Goal: Task Accomplishment & Management: Complete application form

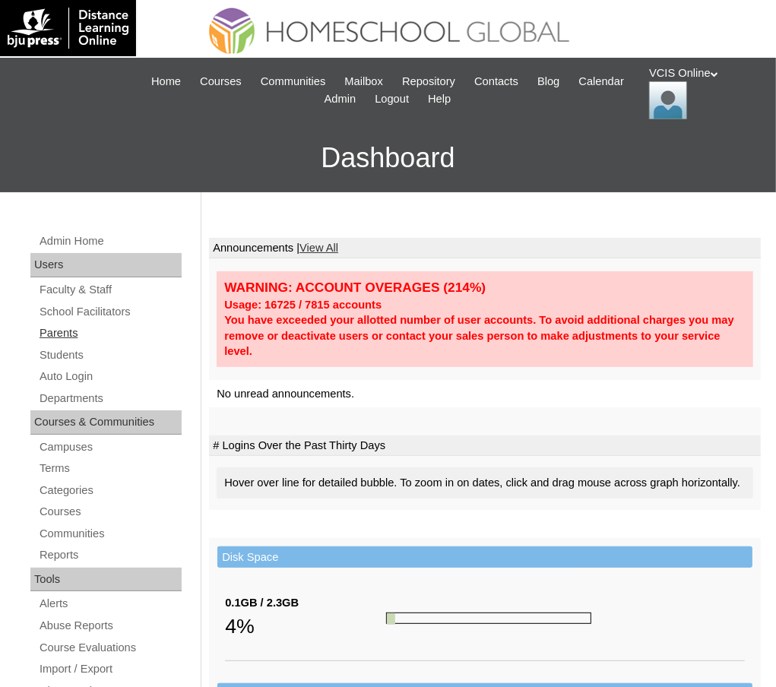
click at [62, 336] on link "Parents" at bounding box center [110, 333] width 144 height 19
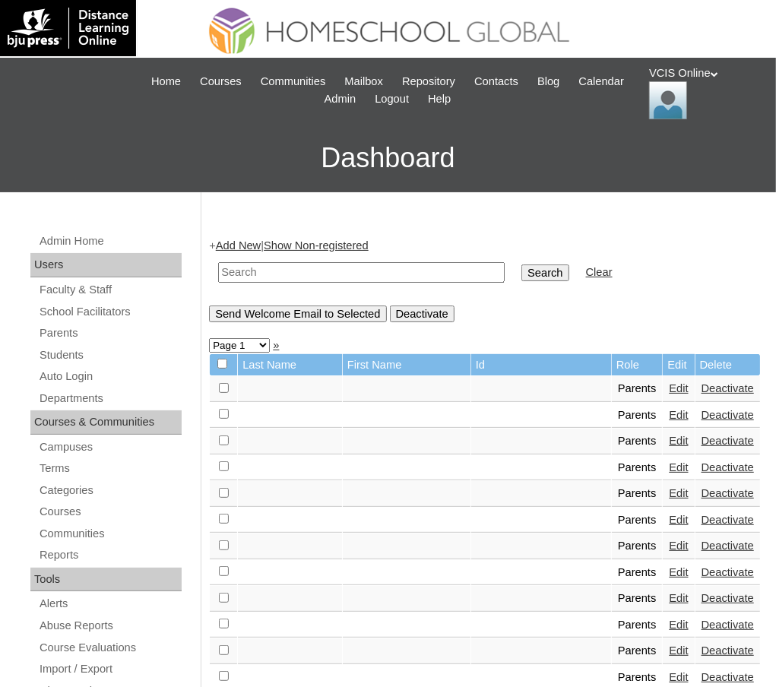
click at [249, 243] on link "Add New" at bounding box center [238, 245] width 45 height 12
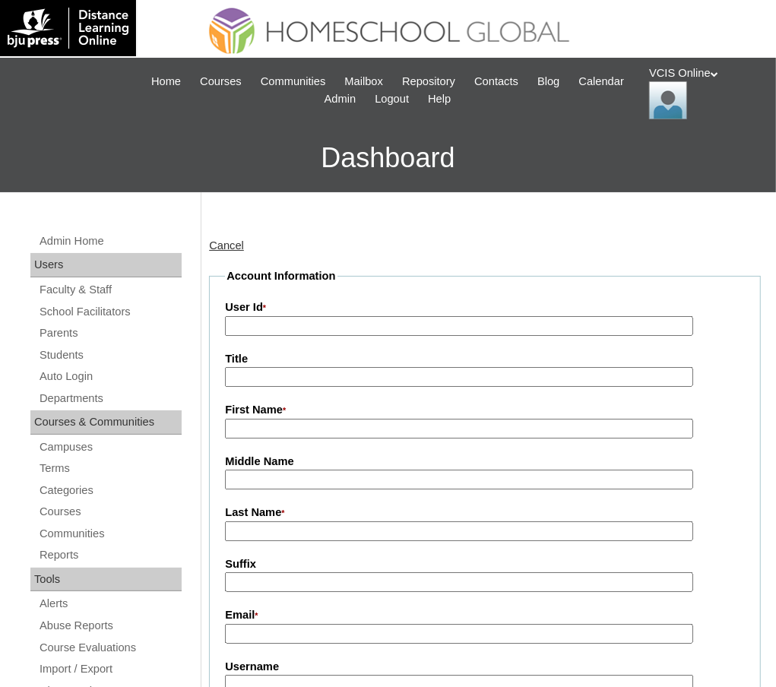
click at [272, 335] on input "User Id *" at bounding box center [459, 326] width 468 height 21
paste input "VCIS024-9C-PA2025"
type input "VCIS024-9C-PA2025"
click at [249, 432] on input "First Name *" at bounding box center [459, 429] width 468 height 21
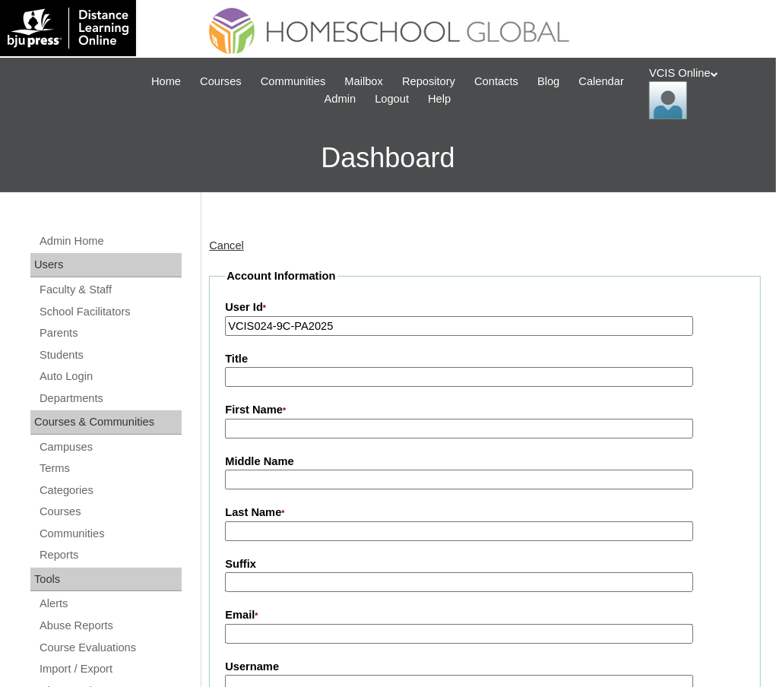
paste input "Marie Grace Adajar Mercado Ricafort"
drag, startPoint x: 302, startPoint y: 429, endPoint x: 452, endPoint y: 425, distance: 150.6
click at [452, 425] on input "Marie Grace Adajar Mercado Ricafort" at bounding box center [459, 429] width 468 height 21
type input "Marie Grace"
click at [271, 483] on input "Middle Name" at bounding box center [459, 480] width 468 height 21
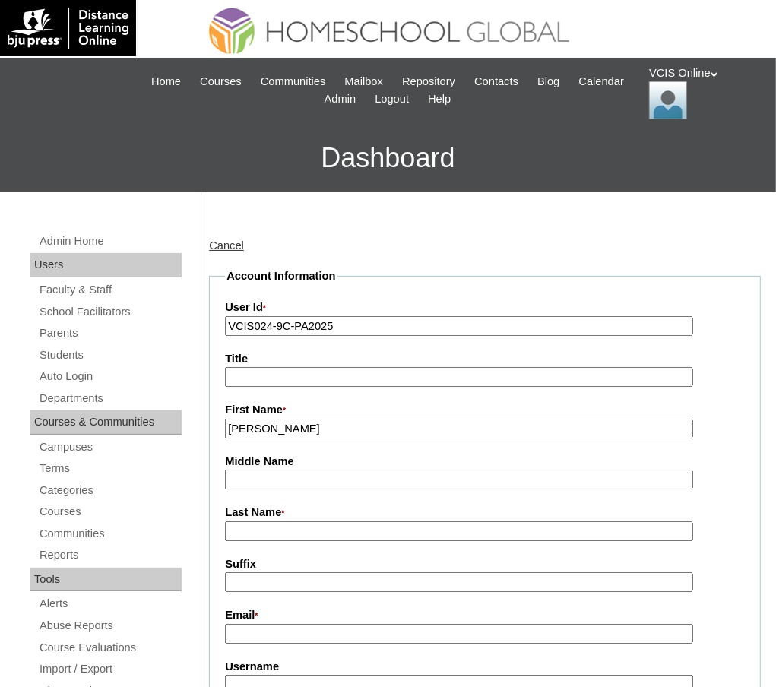
paste input "Adajar Mercado Ricafort"
drag, startPoint x: 322, startPoint y: 480, endPoint x: 430, endPoint y: 482, distance: 108.7
click at [430, 482] on input "Adajar Mercado Ricafort" at bounding box center [459, 480] width 468 height 21
type input "Adajar Mercado"
click at [274, 532] on input "Last Name *" at bounding box center [459, 532] width 468 height 21
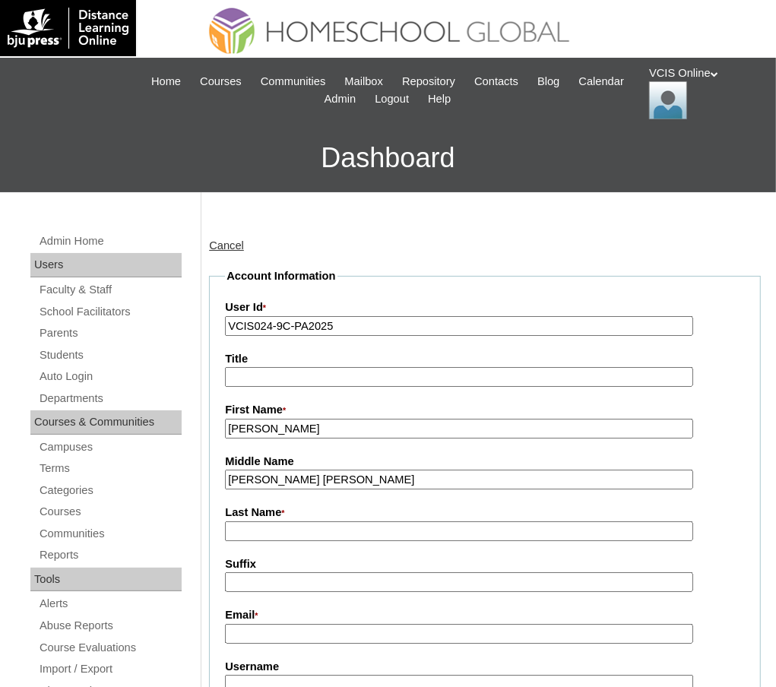
paste input "Ricafort"
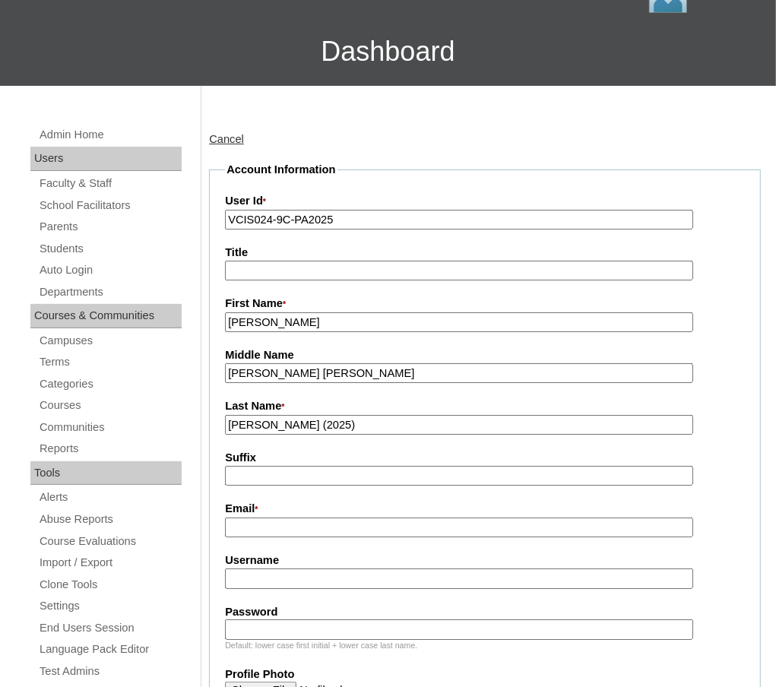
scroll to position [205, 0]
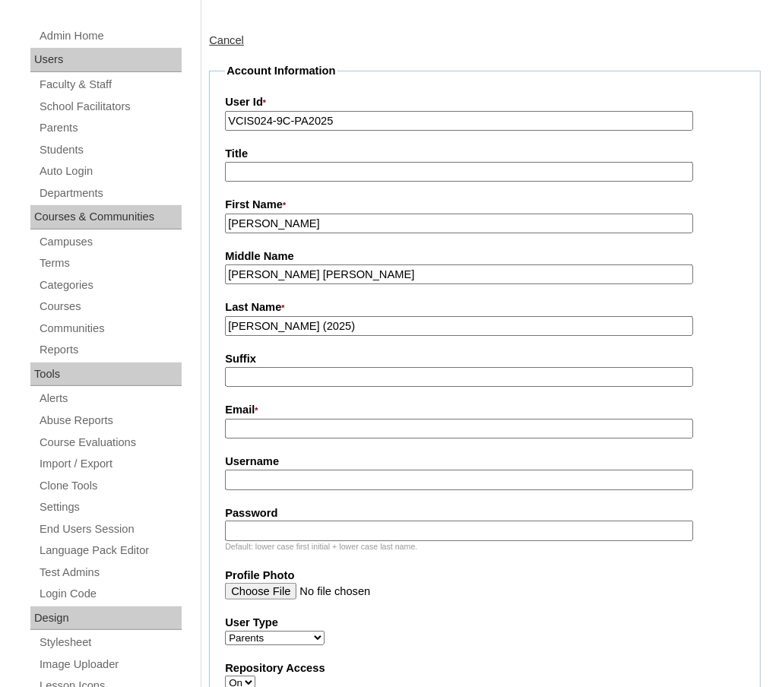
type input "Ricafort (2025)"
click at [285, 431] on input "Email *" at bounding box center [459, 429] width 468 height 21
click at [308, 428] on input "Email *" at bounding box center [459, 429] width 468 height 21
paste input "maggieragustin@gmail.com"
type input "maggieragustin@gmail.com"
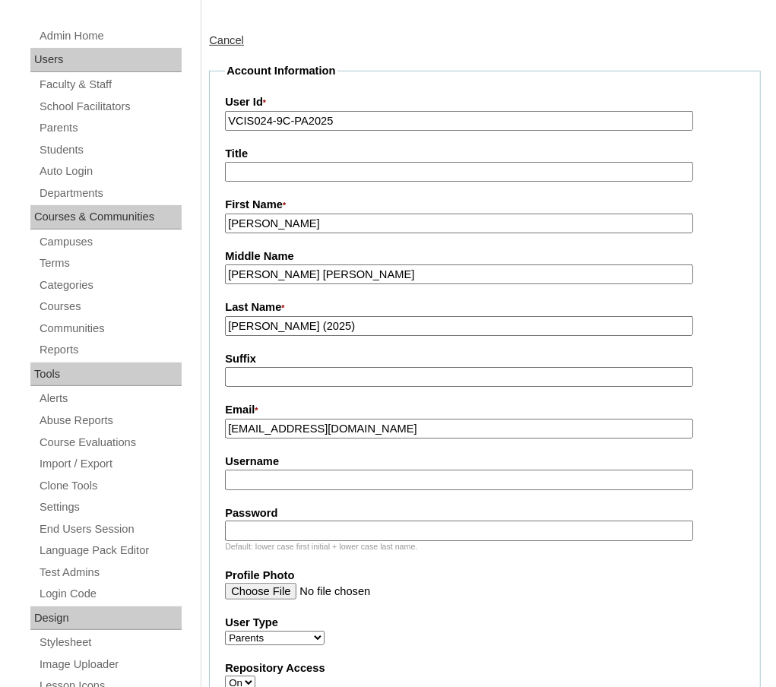
click at [262, 480] on input "Username" at bounding box center [459, 480] width 468 height 21
paste input "mricafort2025"
type input "mricafort2025"
click at [290, 528] on input "Password" at bounding box center [459, 531] width 468 height 21
paste input "MaRgCeFo"
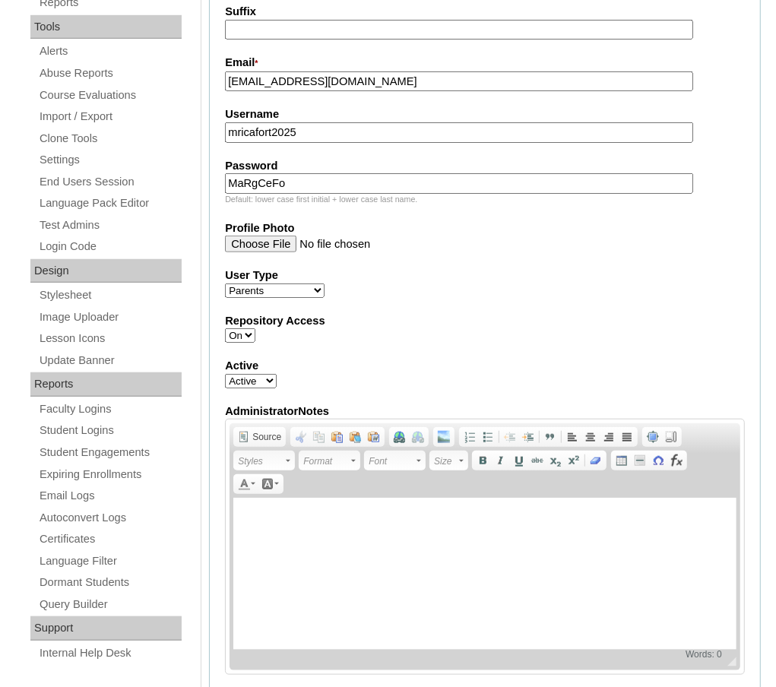
scroll to position [1185, 0]
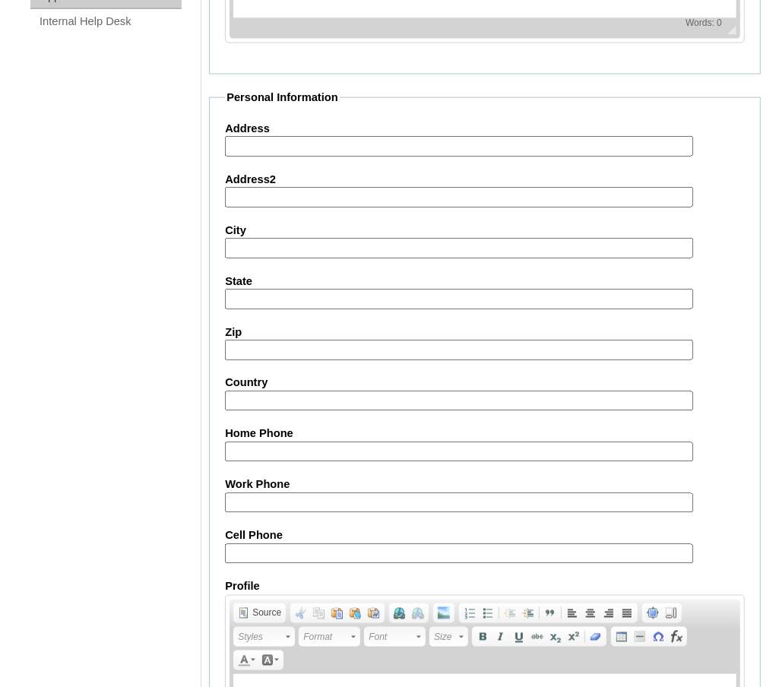
type input "MaRgCeFo"
click at [284, 550] on input "Cell Phone" at bounding box center [459, 554] width 468 height 21
paste input "63-9686220800/"
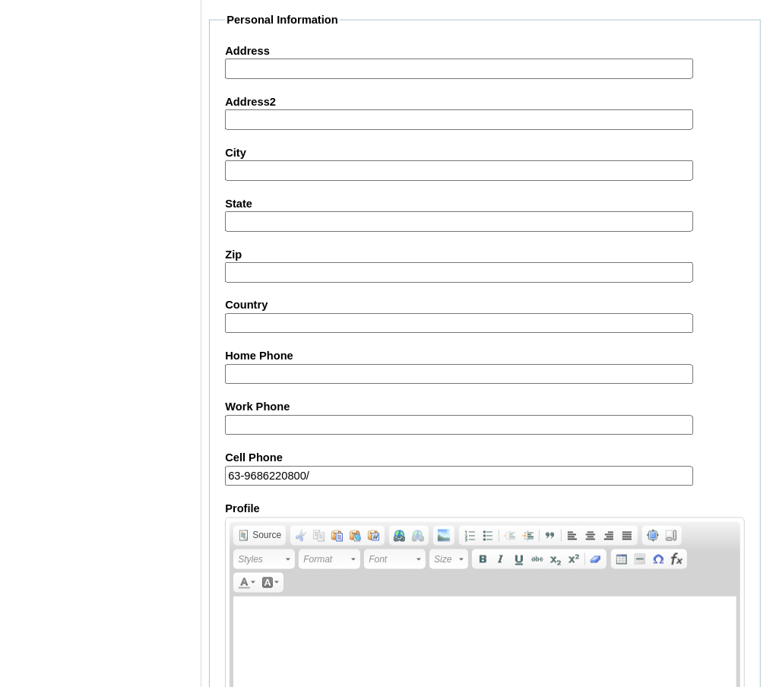
scroll to position [1422, 0]
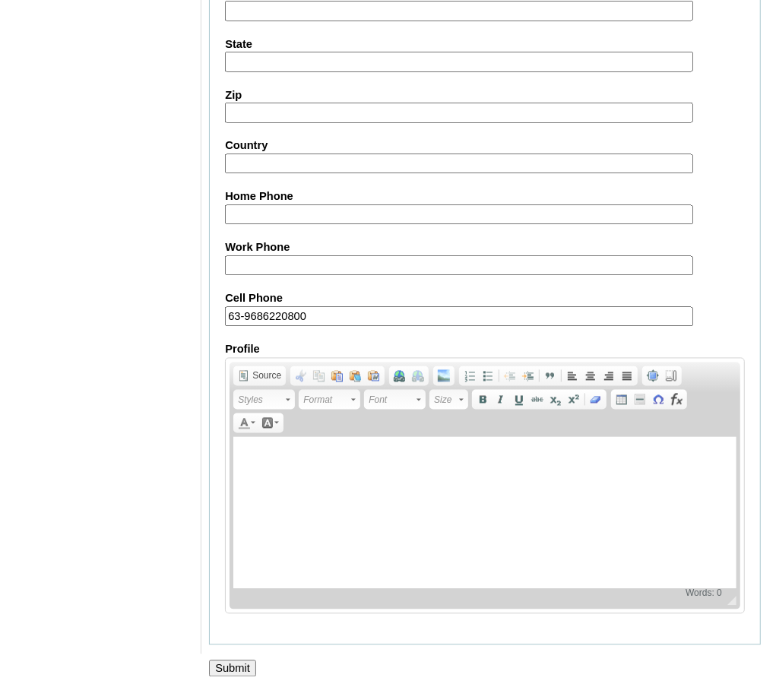
type input "63-9686220800"
click at [217, 665] on input "Submit" at bounding box center [232, 669] width 47 height 17
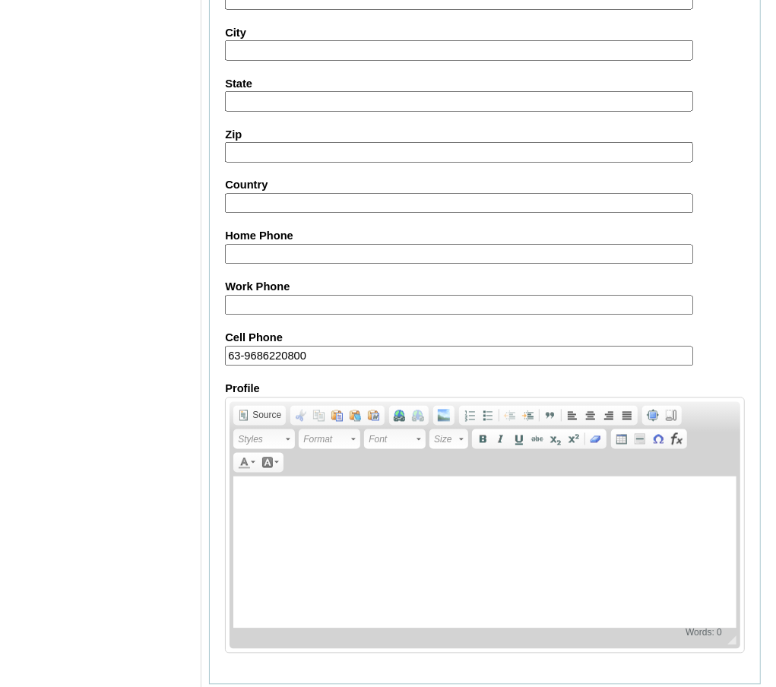
scroll to position [1339, 0]
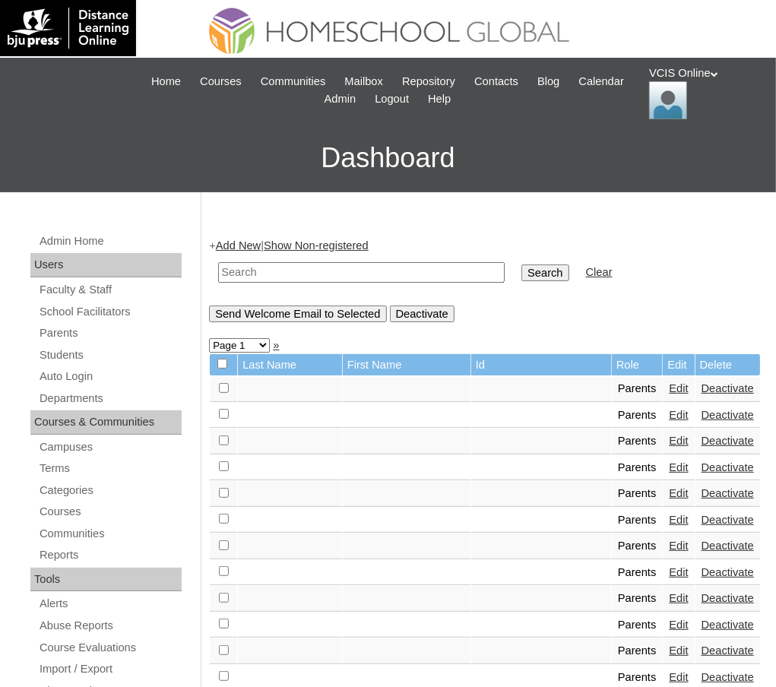
click at [374, 278] on input "text" at bounding box center [361, 272] width 287 height 21
paste input "VCIS024-9C-PA2025"
type input "VCIS024-9C-PA2025"
click at [534, 271] on input "Search" at bounding box center [545, 273] width 47 height 17
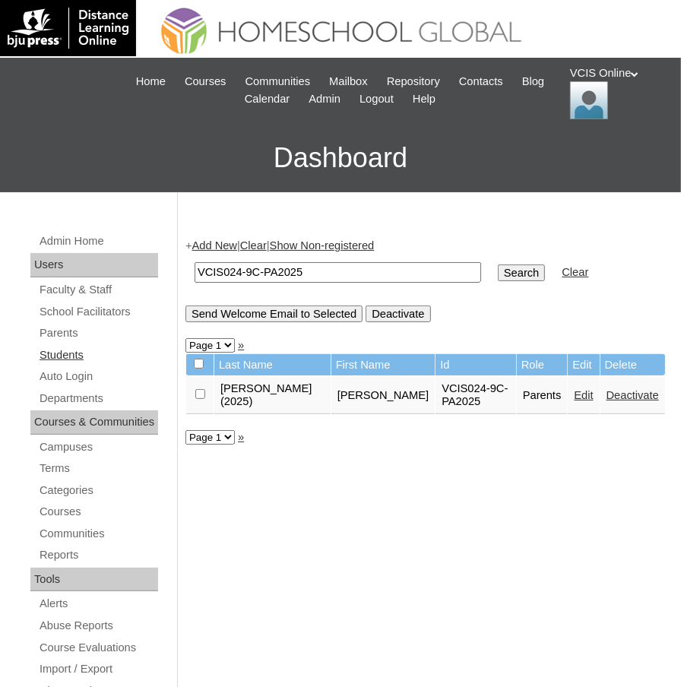
click at [82, 354] on link "Students" at bounding box center [98, 355] width 120 height 19
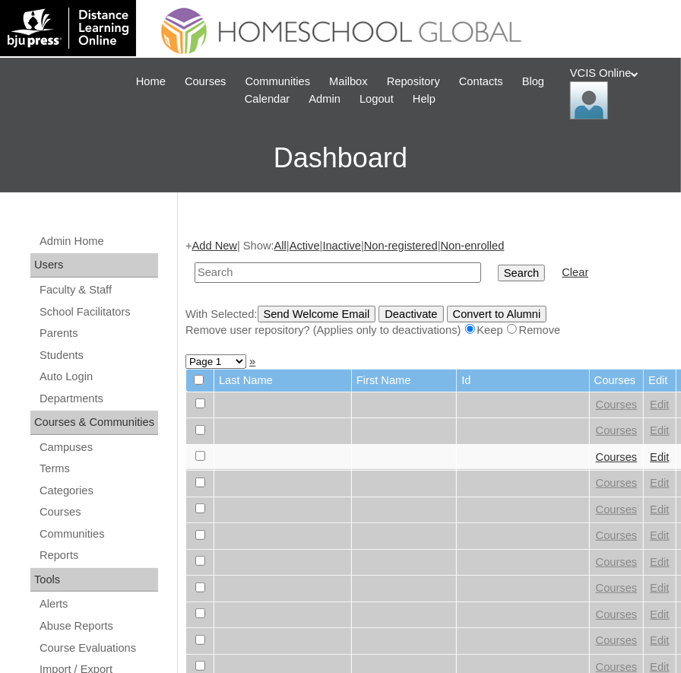
click at [223, 248] on link "Add New" at bounding box center [214, 245] width 45 height 12
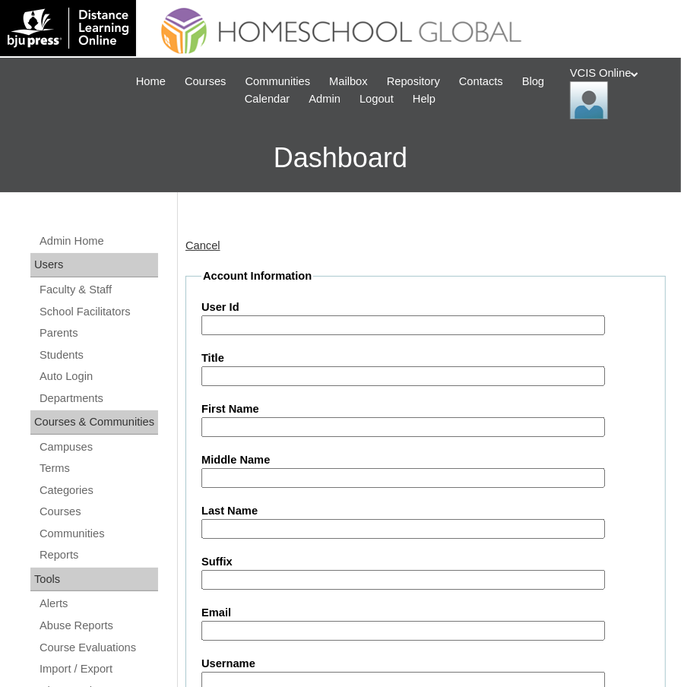
click at [256, 321] on input "User Id" at bounding box center [403, 326] width 404 height 21
paste input "VCIS026-9C-SA2025"
type input "VCIS026-9C-SA2025"
click at [233, 415] on label "First Name" at bounding box center [425, 409] width 449 height 16
click at [233, 417] on input "First Name" at bounding box center [403, 427] width 404 height 21
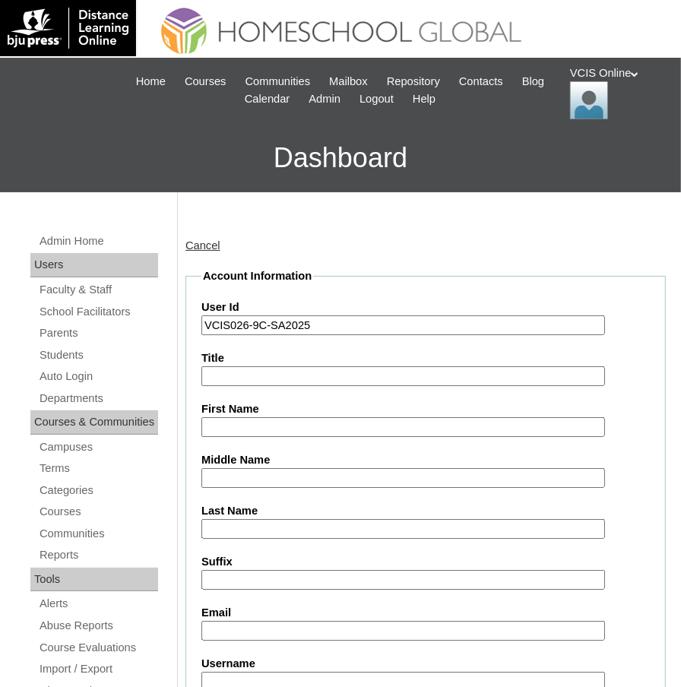
click at [233, 420] on input "First Name" at bounding box center [403, 427] width 404 height 21
paste input "[PERSON_NAME]"
type input "[PERSON_NAME]"
click at [236, 478] on input "Middle Name" at bounding box center [403, 478] width 404 height 21
paste input "Ricafort"
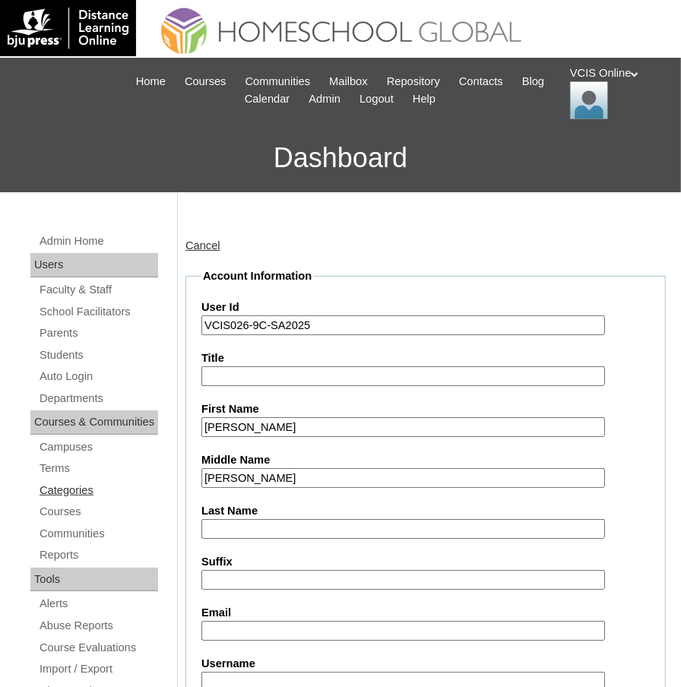
type input "Ricafort"
click at [243, 534] on input "Last Name" at bounding box center [403, 529] width 404 height 21
paste input "Agustin"
type input "Agustin"
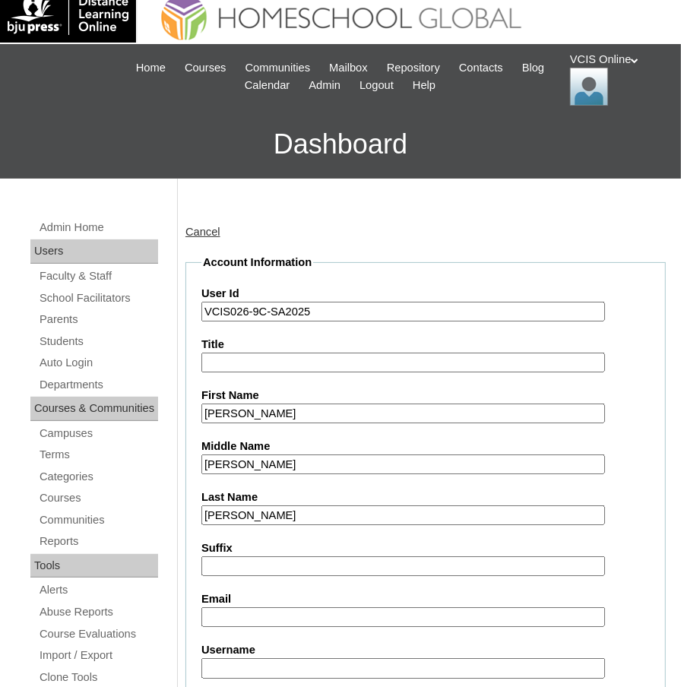
scroll to position [33, 0]
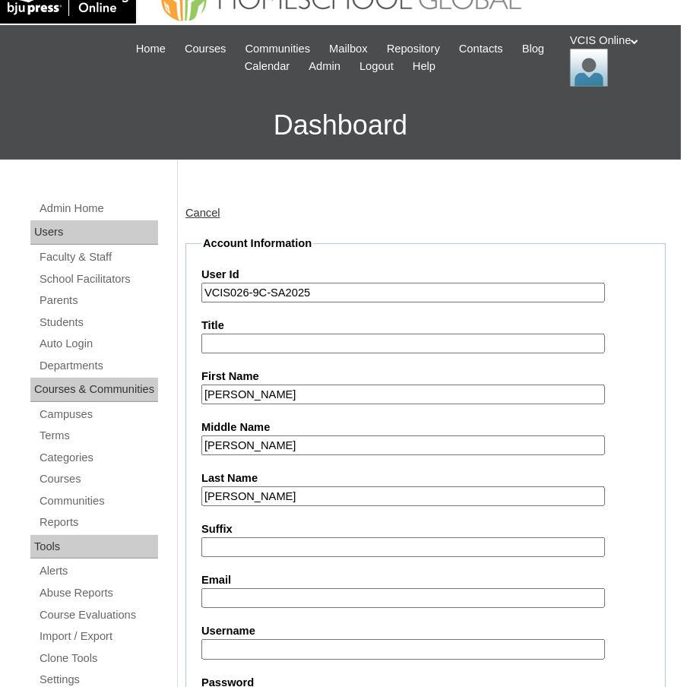
click at [212, 597] on input "Email" at bounding box center [403, 598] width 404 height 21
paste input "lgagustin.student@vcis.edu.ph"
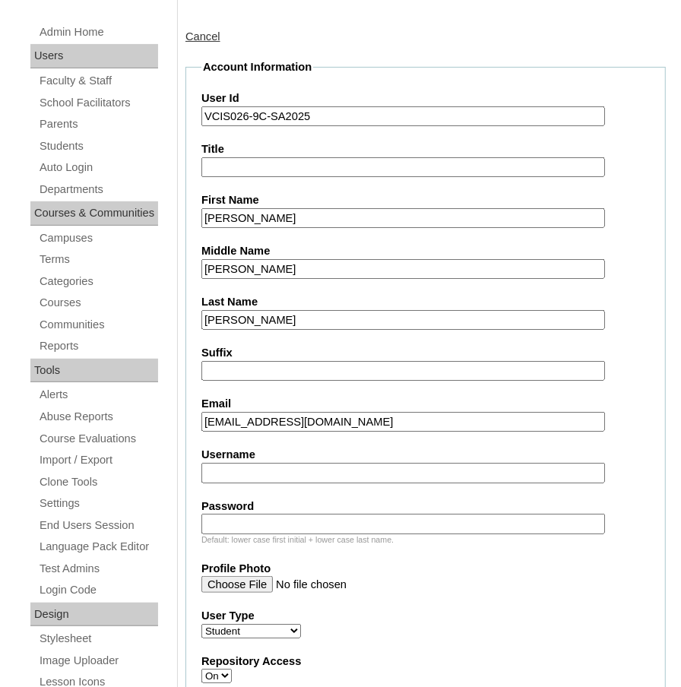
scroll to position [253, 0]
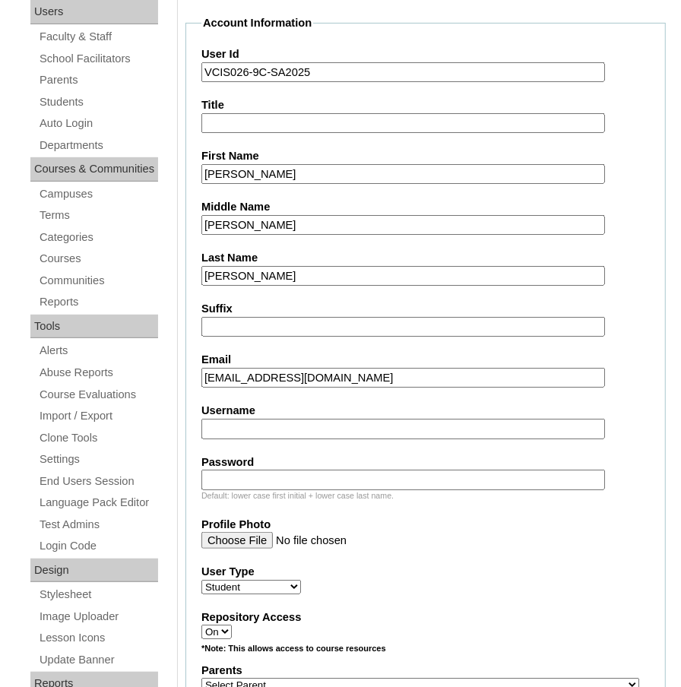
type input "[EMAIL_ADDRESS][DOMAIN_NAME]"
click at [224, 438] on fieldset "Account Information User Id VCIS026-9C-SA2025 Title First Name Lucas Gabriel Mi…" at bounding box center [426, 653] width 481 height 1277
click at [224, 425] on input "Username" at bounding box center [403, 429] width 404 height 21
click at [234, 423] on input "Username" at bounding box center [403, 429] width 404 height 21
paste input "[PERSON_NAME].agustin2025"
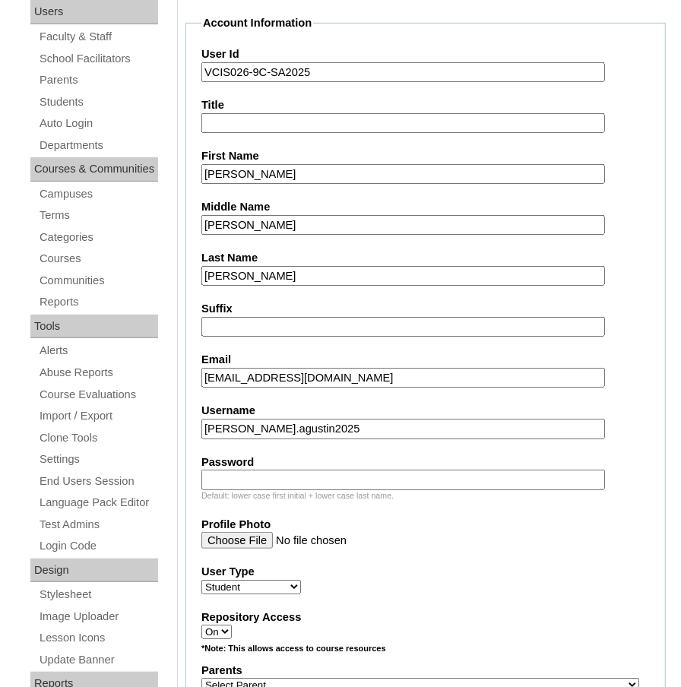
type input "[PERSON_NAME].agustin2025"
click at [243, 481] on input "Password" at bounding box center [403, 480] width 404 height 21
paste input "LuCaSgBf"
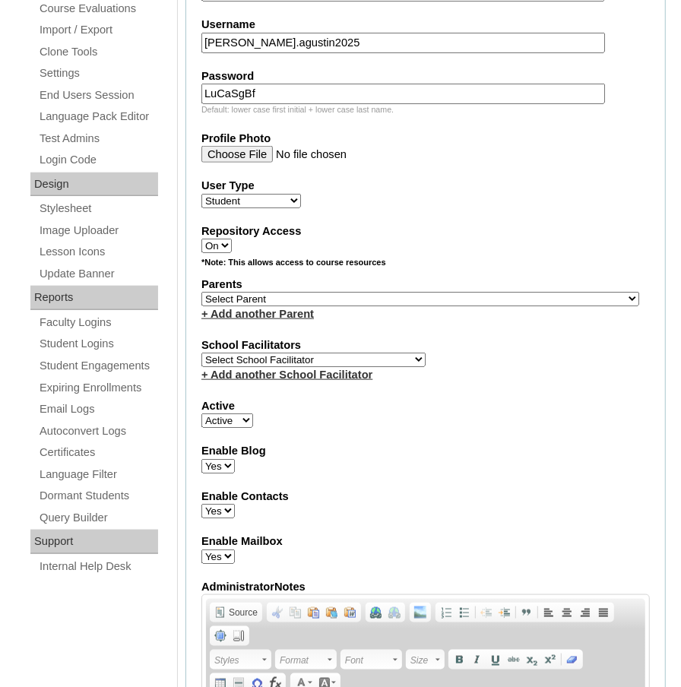
scroll to position [687, 0]
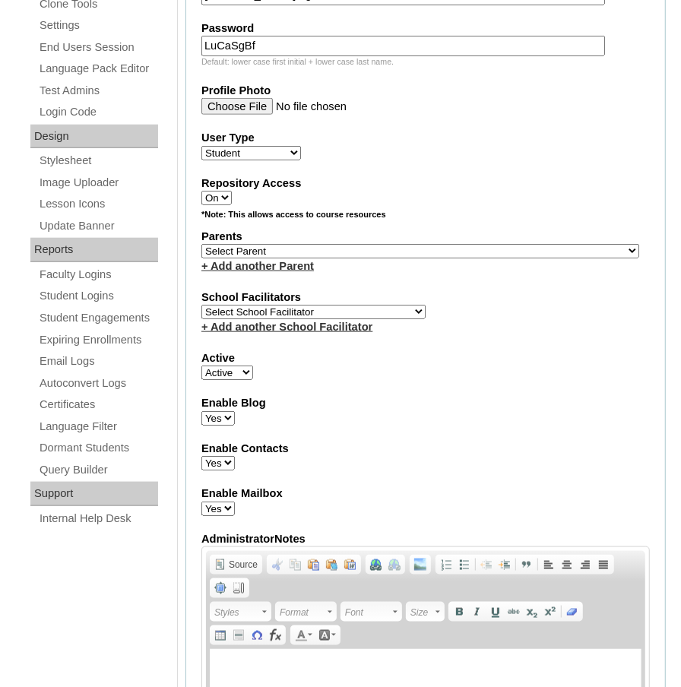
type input "LuCaSgBf"
click at [256, 247] on select "Select Parent , , , , , , , , , , , , , , , , , , , , , , , , , , , , , , , , ,…" at bounding box center [420, 251] width 438 height 14
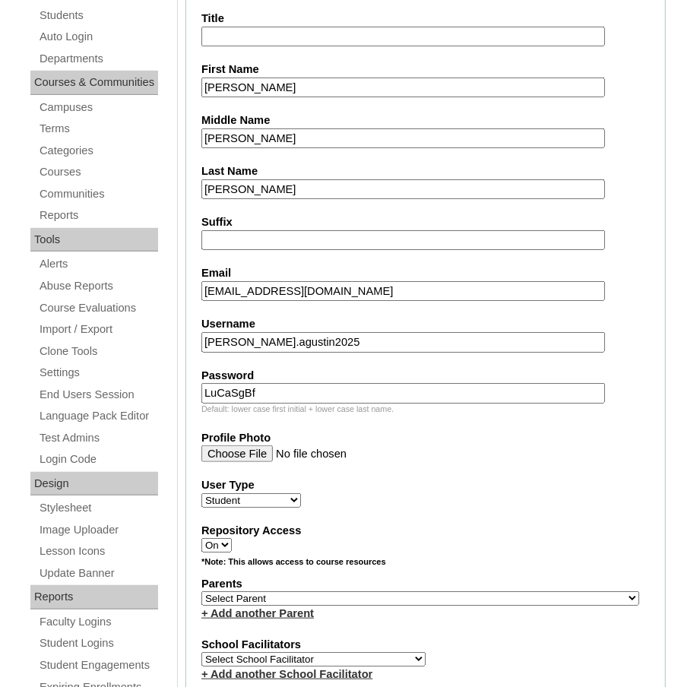
scroll to position [0, 0]
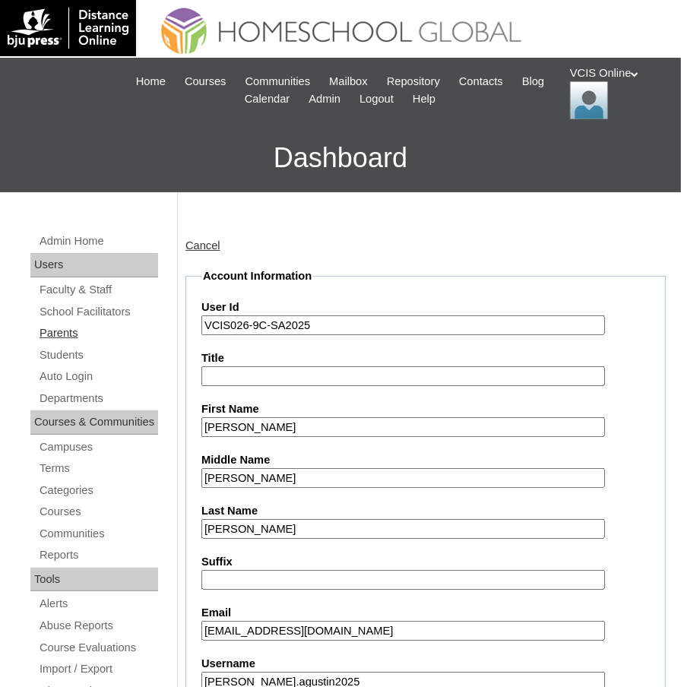
click at [56, 328] on link "Parents" at bounding box center [98, 333] width 120 height 19
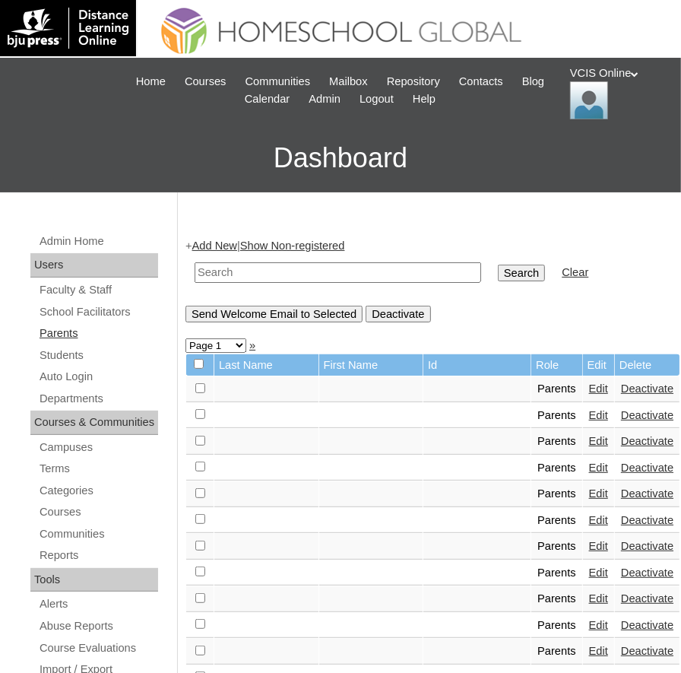
click at [63, 332] on link "Parents" at bounding box center [98, 333] width 120 height 19
click at [262, 269] on input "text" at bounding box center [338, 272] width 287 height 21
paste input "VCIS024-9C-PA2025"
type input "VCIS024-9C-PA2025"
click at [508, 271] on input "Search" at bounding box center [521, 273] width 47 height 17
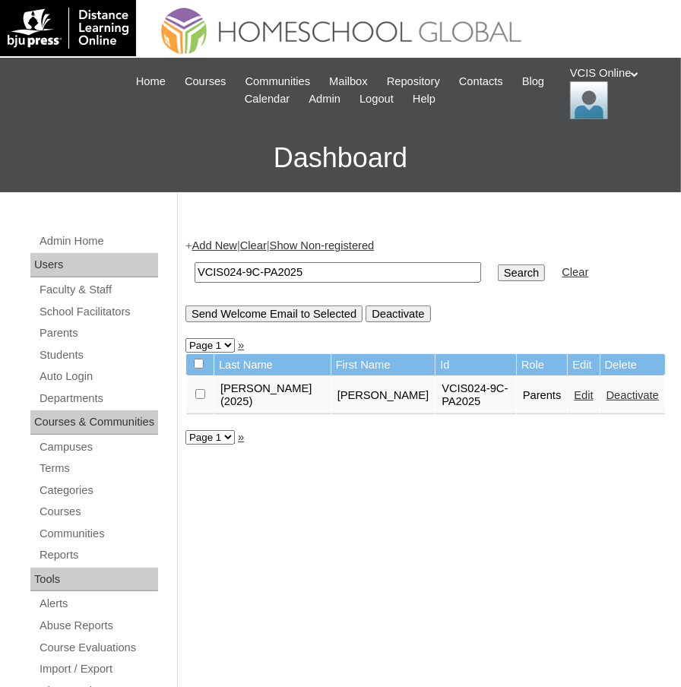
click at [623, 395] on link "Deactivate" at bounding box center [633, 395] width 52 height 12
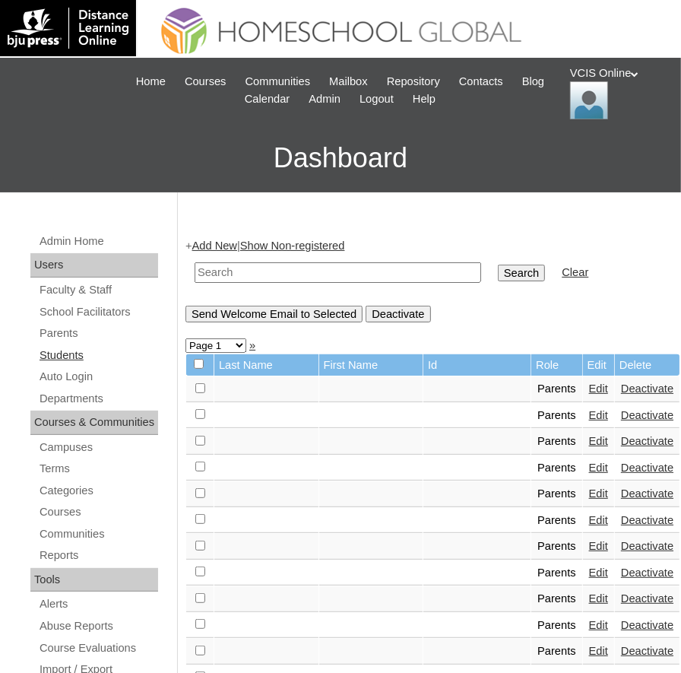
click at [66, 358] on link "Students" at bounding box center [98, 355] width 120 height 19
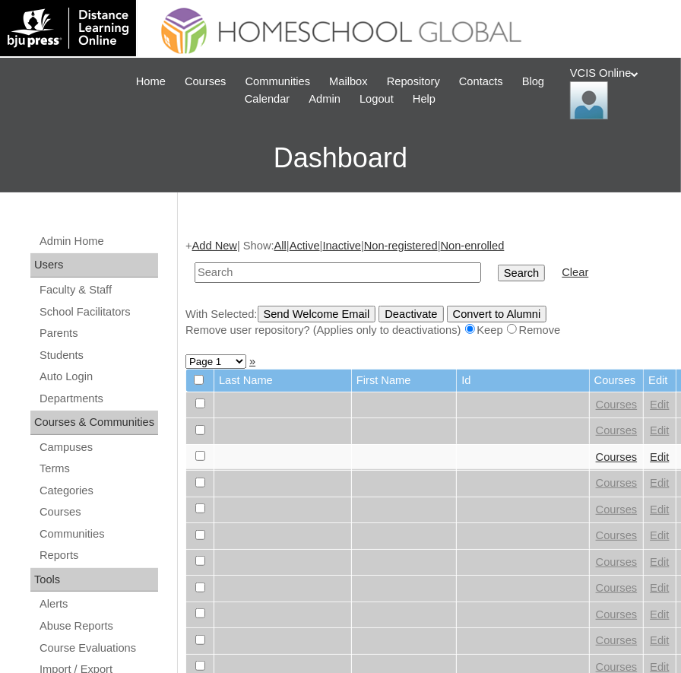
click at [227, 245] on link "Add New" at bounding box center [214, 245] width 45 height 12
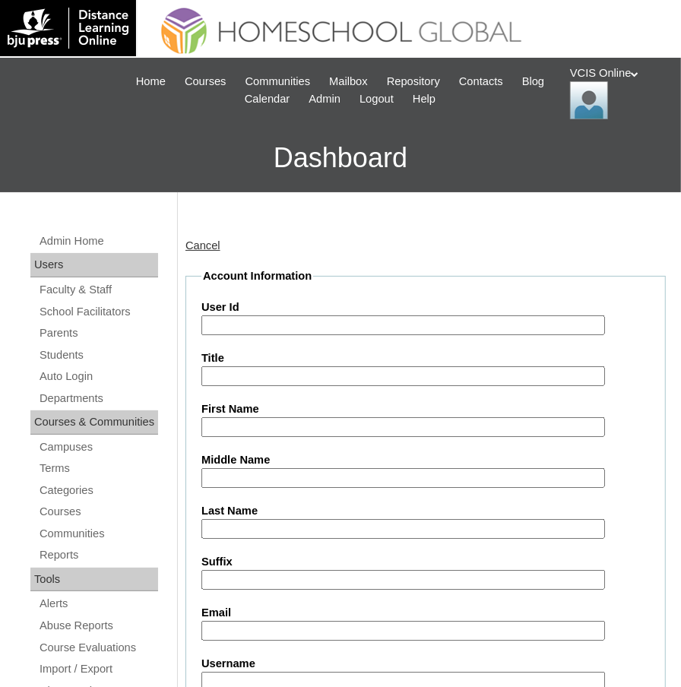
click at [237, 319] on input "User Id" at bounding box center [403, 326] width 404 height 21
paste input "VCIS026-9C-SA2025"
type input "VCIS026-9C-SA2025"
click at [229, 423] on input "First Name" at bounding box center [403, 427] width 404 height 21
click at [223, 430] on input "First Name" at bounding box center [403, 427] width 404 height 21
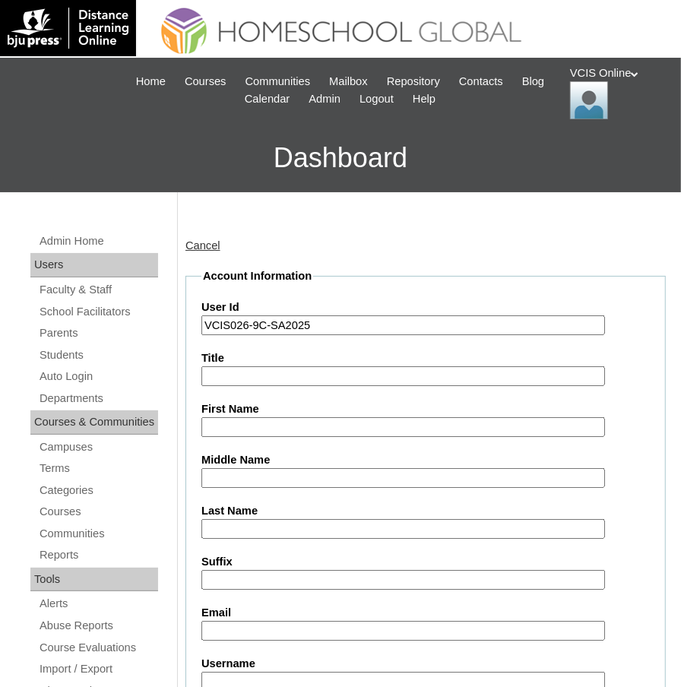
paste input "[PERSON_NAME]"
type input "[PERSON_NAME]"
click at [230, 481] on input "Middle Name" at bounding box center [403, 478] width 404 height 21
paste input "[PERSON_NAME]"
type input "[PERSON_NAME]"
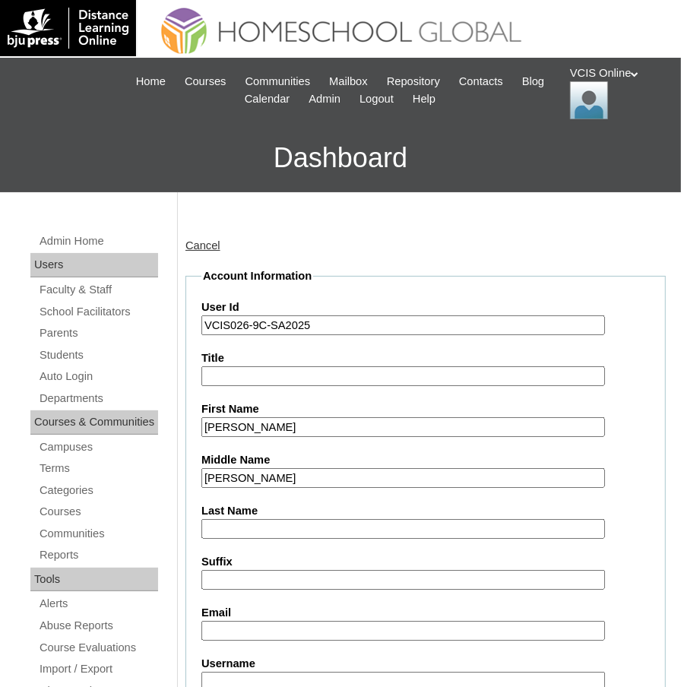
click at [220, 531] on input "Last Name" at bounding box center [403, 529] width 404 height 21
paste input "Agustin"
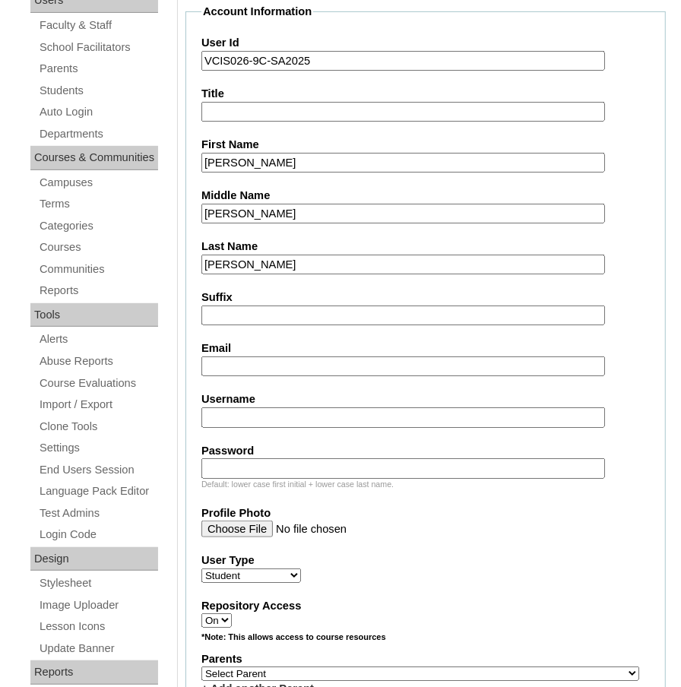
scroll to position [265, 0]
type input "Agustin"
click at [233, 366] on input "Email" at bounding box center [403, 367] width 404 height 21
paste input "lgagustin.student@vcis.edu.ph"
type input "lgagustin.student@vcis.edu.ph"
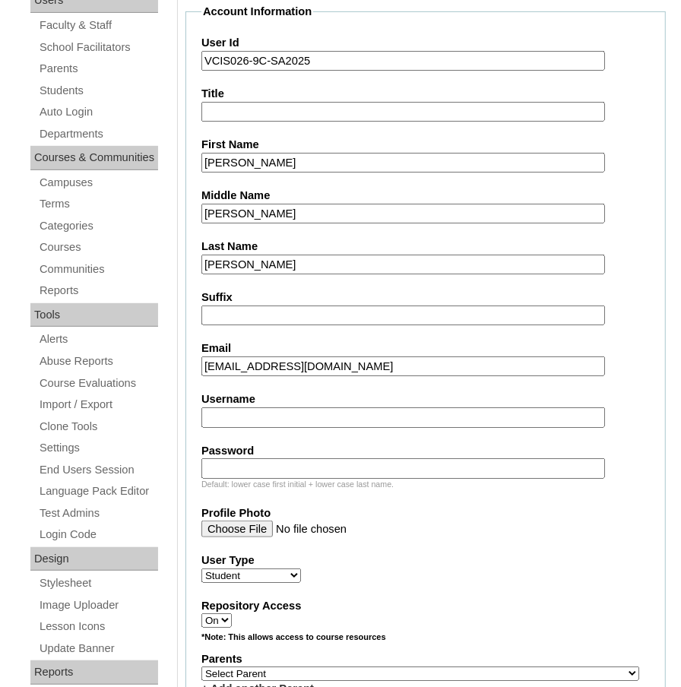
click at [241, 411] on input "Username" at bounding box center [403, 418] width 404 height 21
paste input "lucas.agustin2025"
type input "lucas.agustin2025"
click at [239, 470] on input "Password" at bounding box center [403, 468] width 404 height 21
paste input "LuCaSgBf"
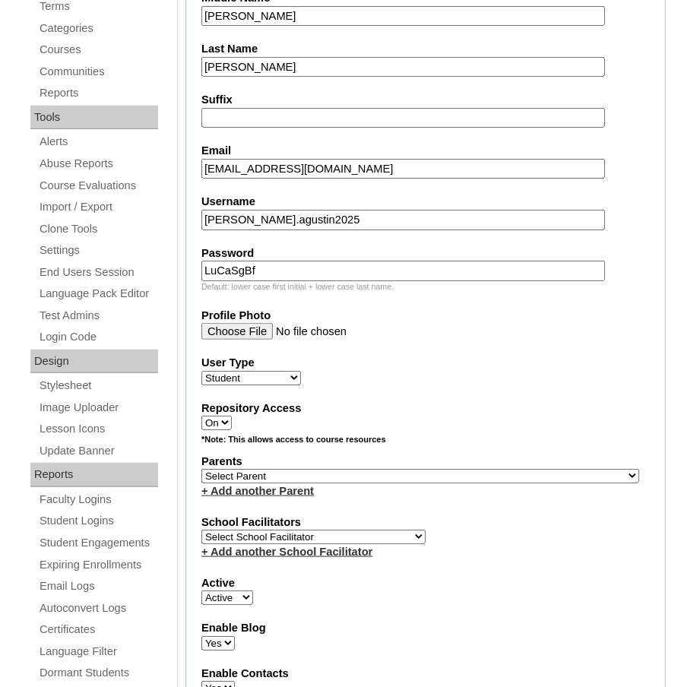
scroll to position [539, 0]
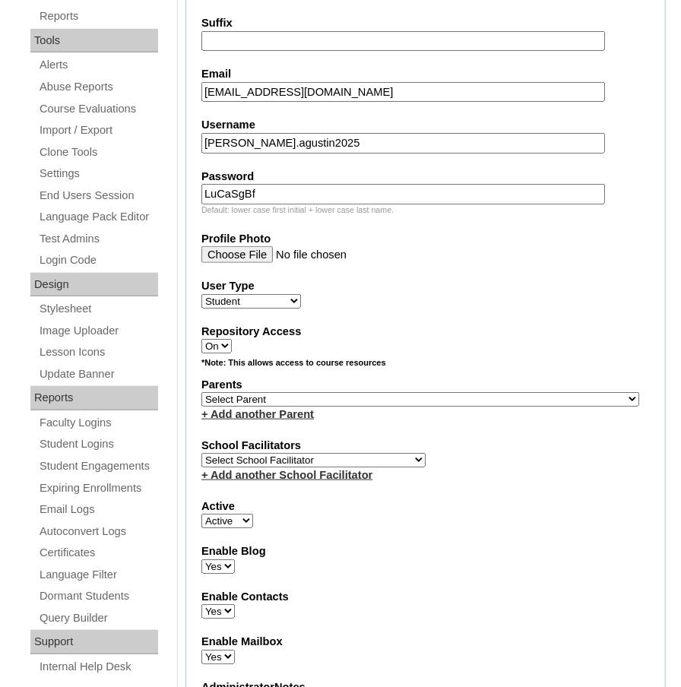
type input "LuCaSgBf"
click at [254, 392] on select "Select Parent , , , , , , , , , , , , , , , , , , , , , , , , , , , , , , , , ,…" at bounding box center [420, 399] width 438 height 14
select select "43868"
click at [201, 392] on select "Select Parent , , , , , , , , , , , , , , , , , , , , , , , , , , , , , , , , ,…" at bounding box center [420, 399] width 438 height 14
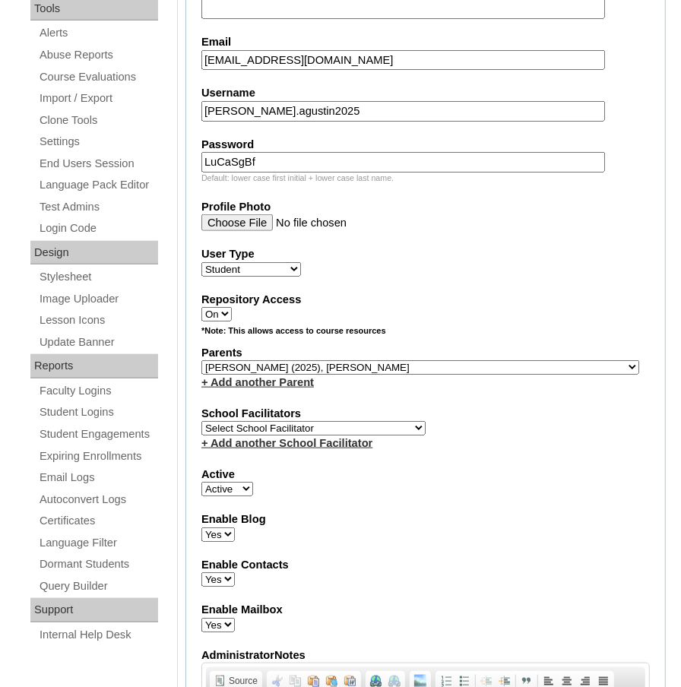
scroll to position [596, 0]
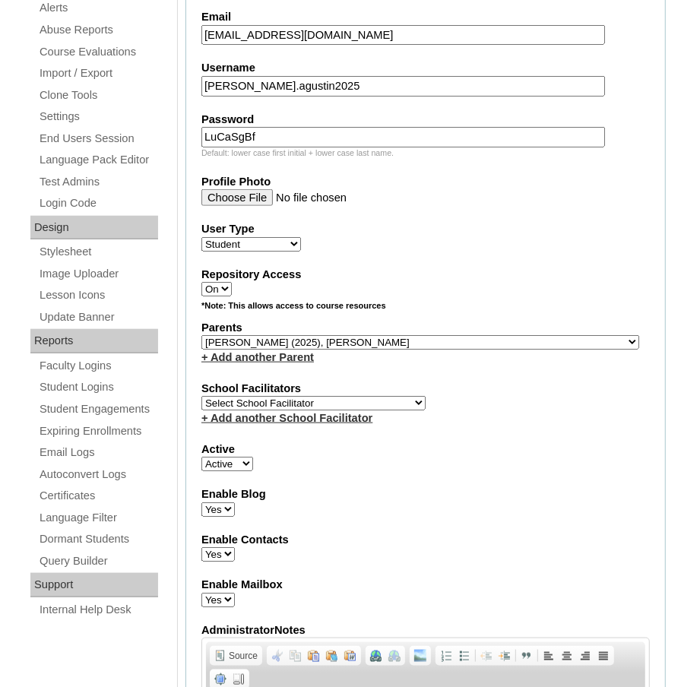
click at [297, 396] on select "Select School Facilitator Norman Añain Ruffa Abadijas Mary Abella Gloryfe Abion…" at bounding box center [313, 403] width 224 height 14
select select "36583"
click at [201, 396] on select "Select School Facilitator Norman Añain Ruffa Abadijas Mary Abella Gloryfe Abion…" at bounding box center [313, 403] width 224 height 14
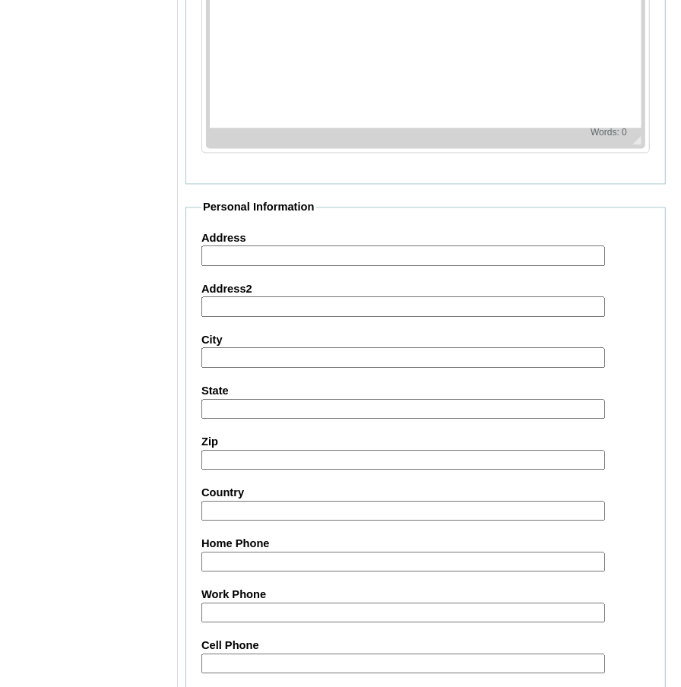
scroll to position [1723, 0]
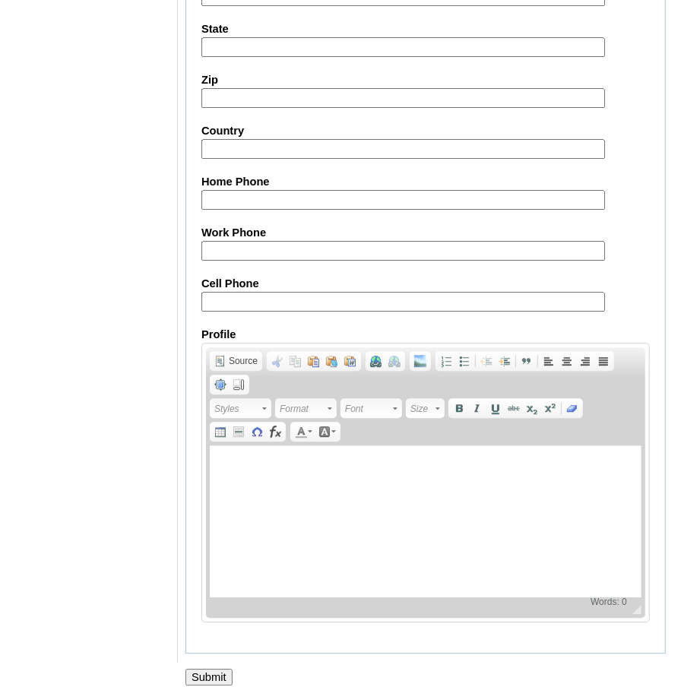
click at [215, 292] on input "Cell Phone" at bounding box center [403, 302] width 404 height 21
paste input "63-9686220800/"
type input "63-9686220800"
click at [224, 669] on input "Submit" at bounding box center [209, 677] width 47 height 17
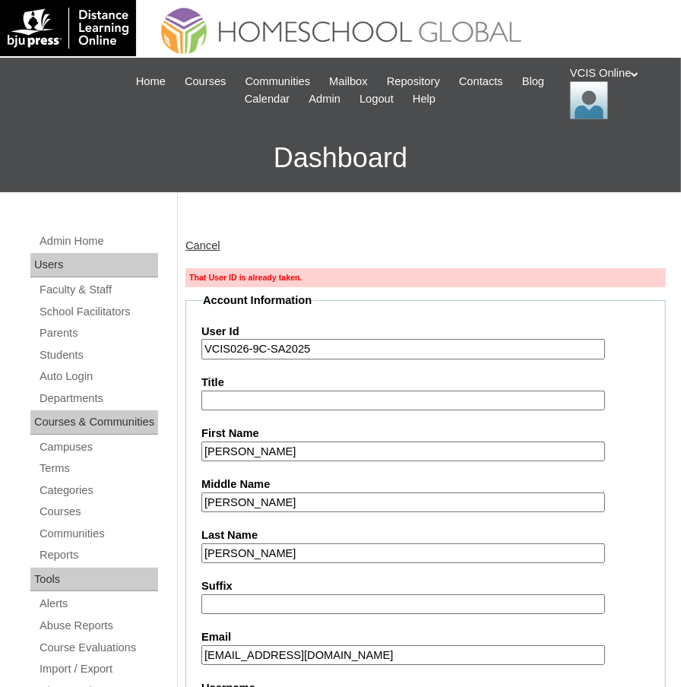
click at [248, 347] on input "VCIS026-9C-SA2025" at bounding box center [403, 349] width 404 height 21
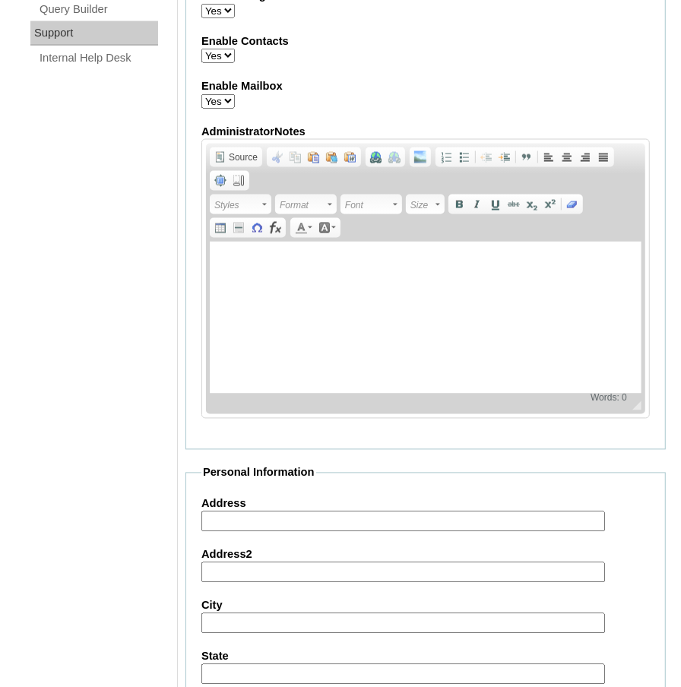
scroll to position [1774, 0]
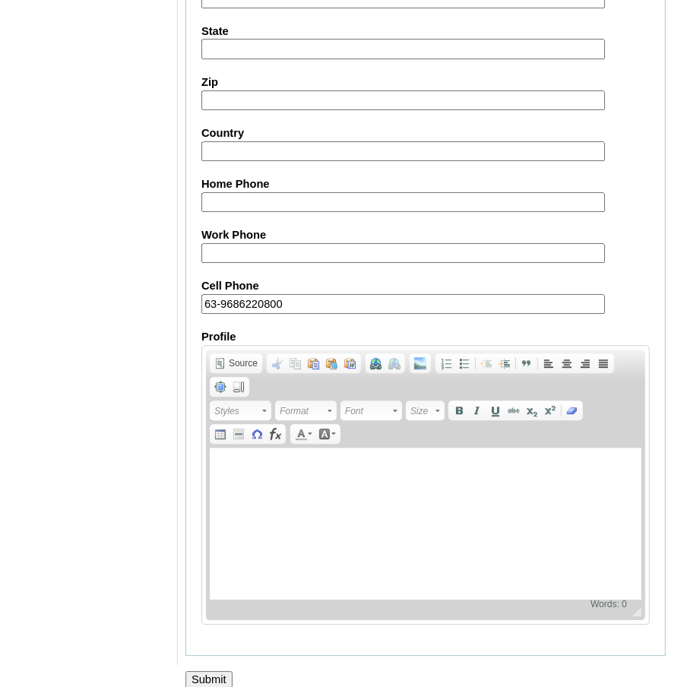
type input "VCIS027-9C-SA2025"
click at [213, 671] on input "Submit" at bounding box center [209, 679] width 47 height 17
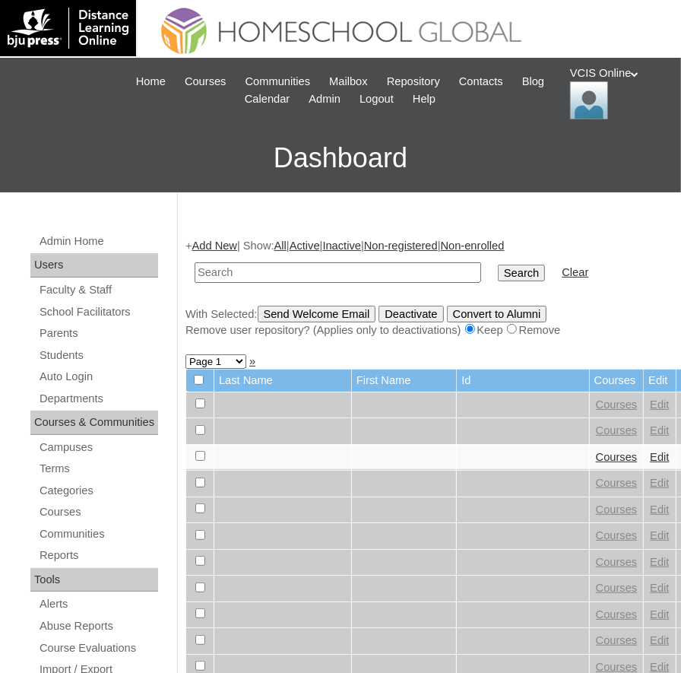
click at [248, 270] on input "text" at bounding box center [338, 272] width 287 height 21
paste input "VCIS027-9C-SA2025"
type input "VCIS027-9C-SA2025"
click at [498, 265] on input "Search" at bounding box center [521, 273] width 47 height 17
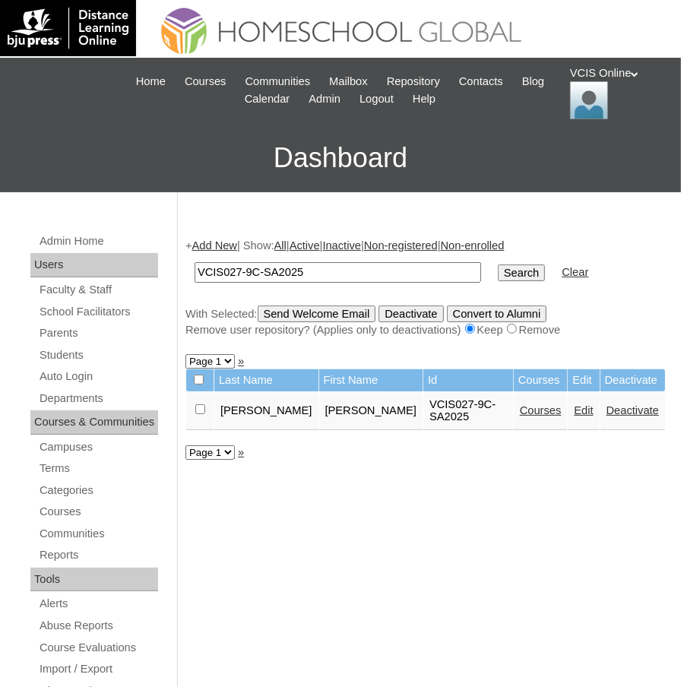
click at [534, 404] on link "Courses" at bounding box center [541, 410] width 42 height 12
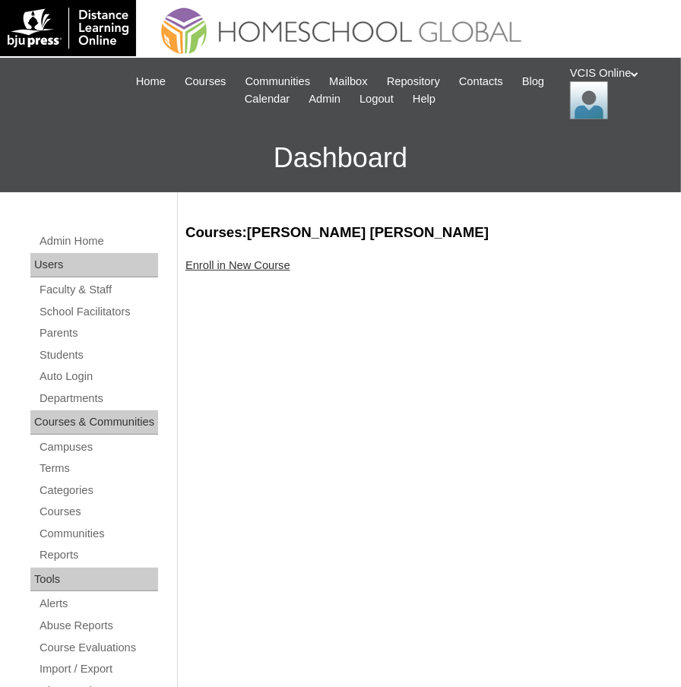
click at [238, 259] on link "Enroll in New Course" at bounding box center [238, 265] width 105 height 12
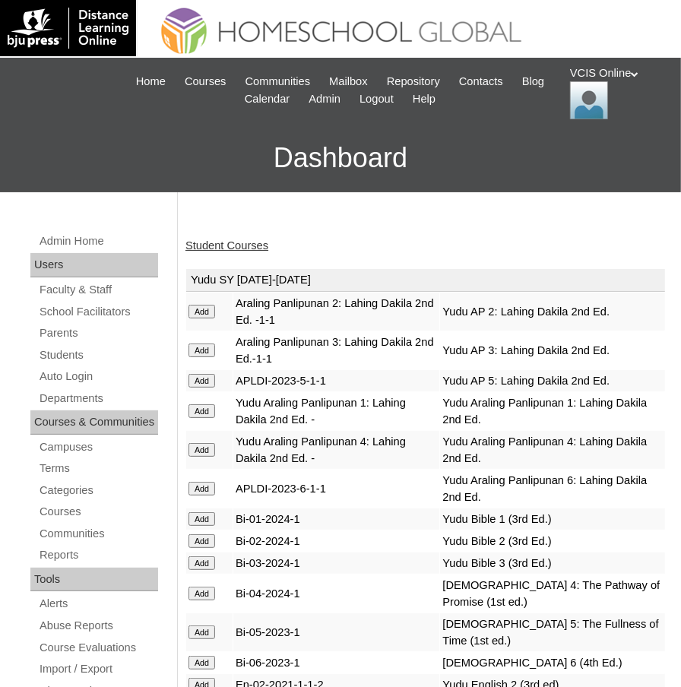
scroll to position [4450, 0]
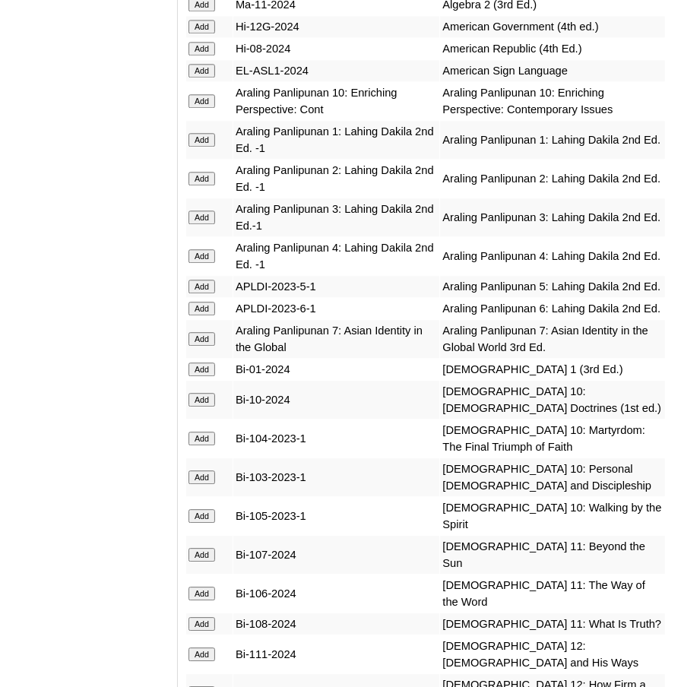
click at [201, 11] on input "Add" at bounding box center [202, 5] width 27 height 14
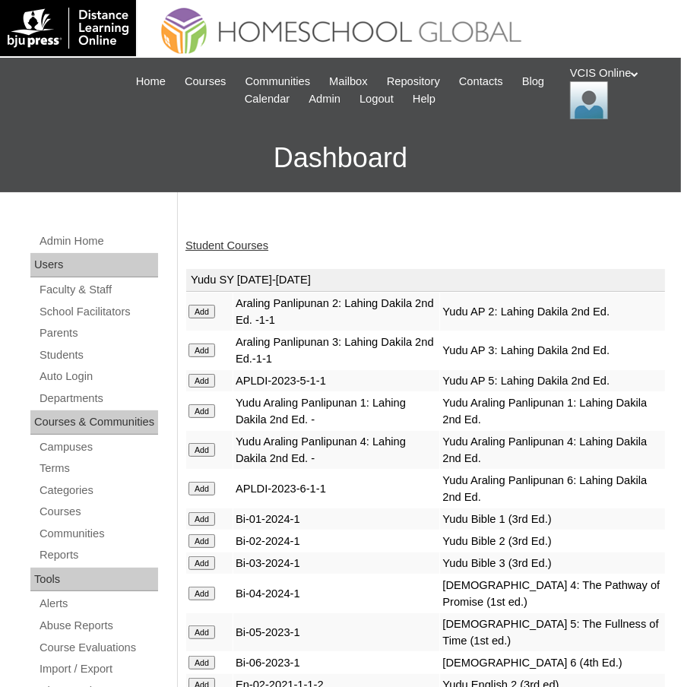
scroll to position [5968, 0]
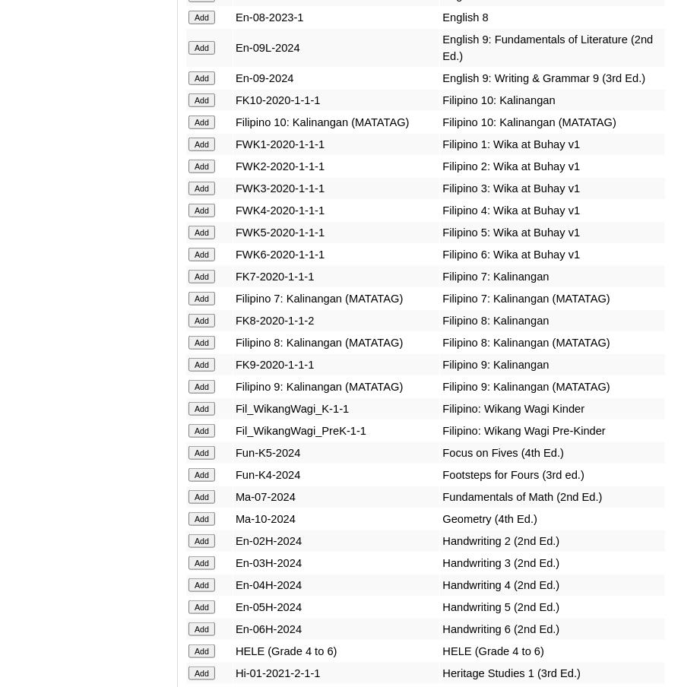
click at [205, 85] on input "Add" at bounding box center [202, 78] width 27 height 14
click at [203, 55] on input "Add" at bounding box center [202, 48] width 27 height 14
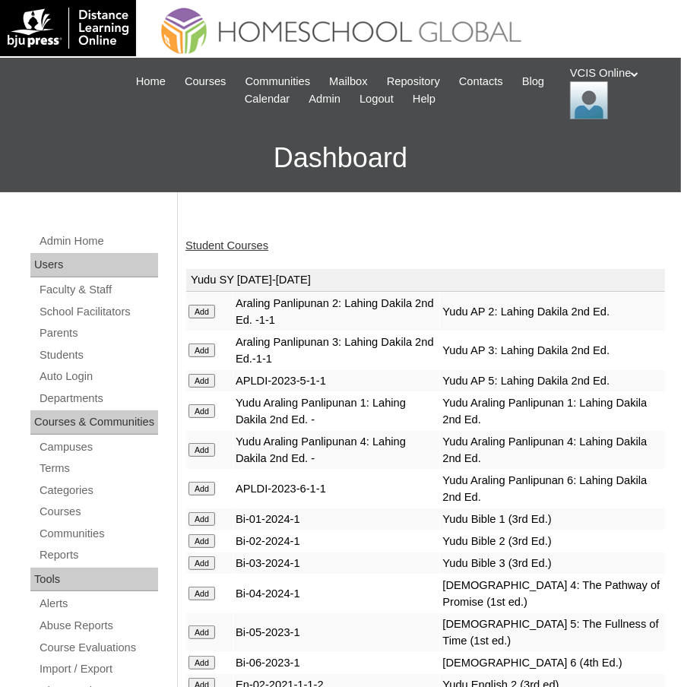
scroll to position [5441, 0]
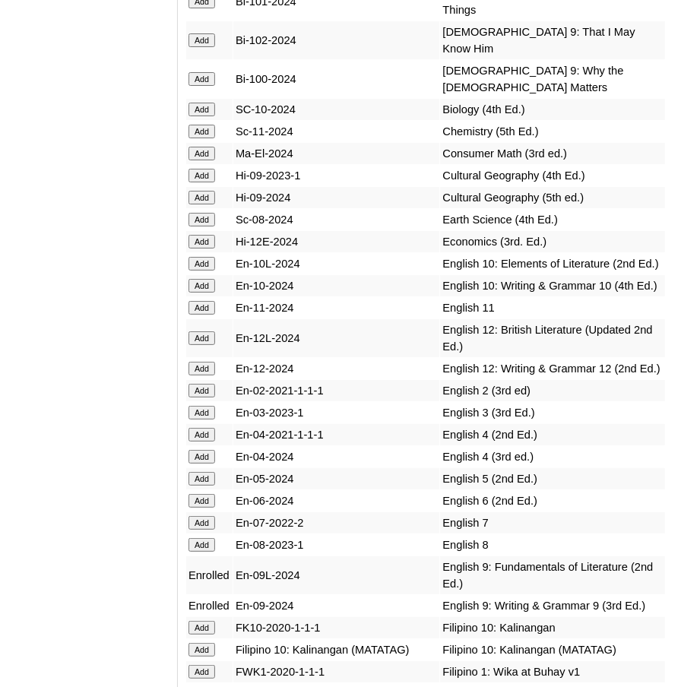
click at [199, 138] on input "Add" at bounding box center [202, 132] width 27 height 14
click at [200, 249] on input "Add" at bounding box center [202, 242] width 27 height 14
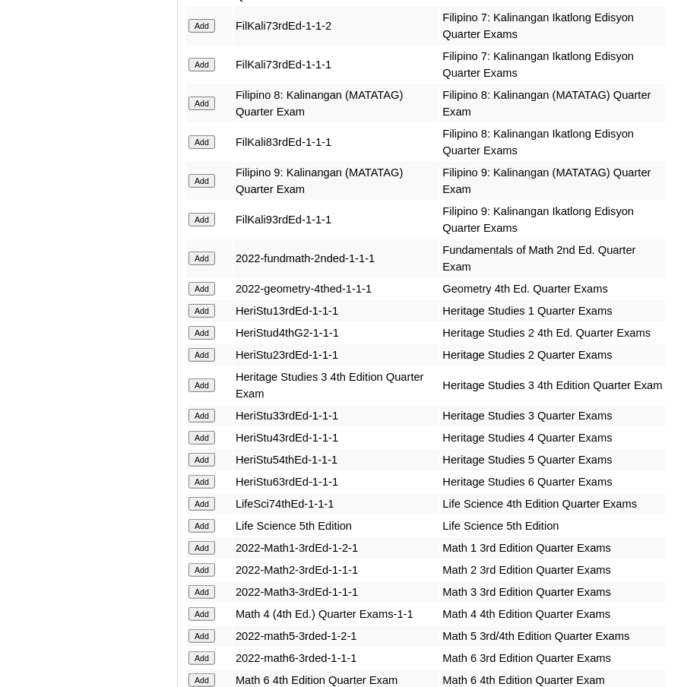
scroll to position [6281, 0]
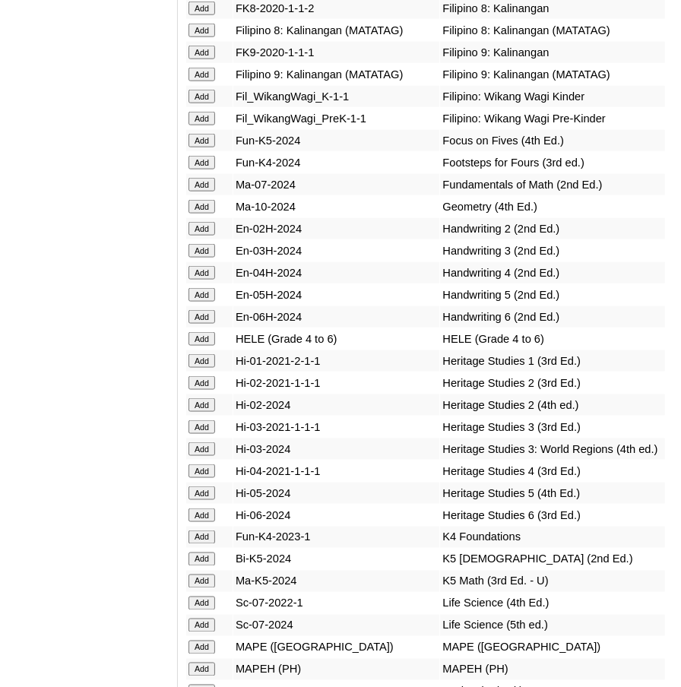
click at [198, 81] on input "Add" at bounding box center [202, 75] width 27 height 14
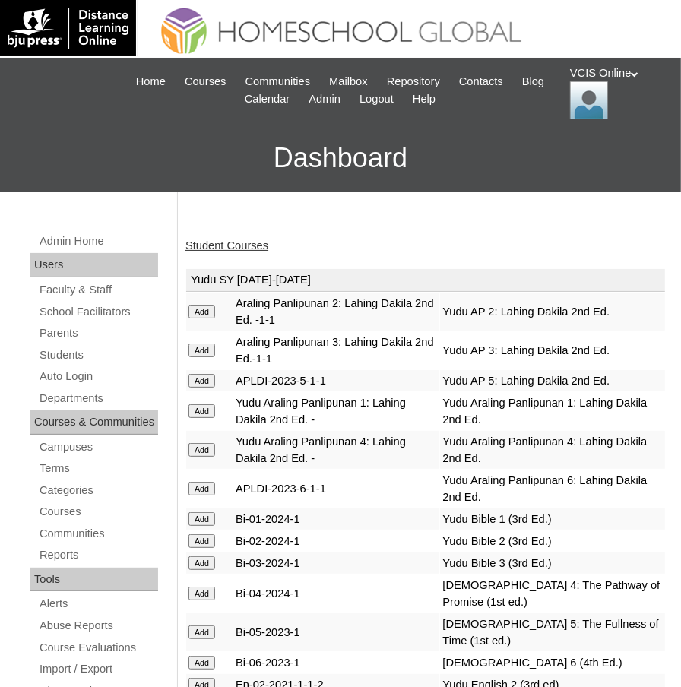
scroll to position [5354, 0]
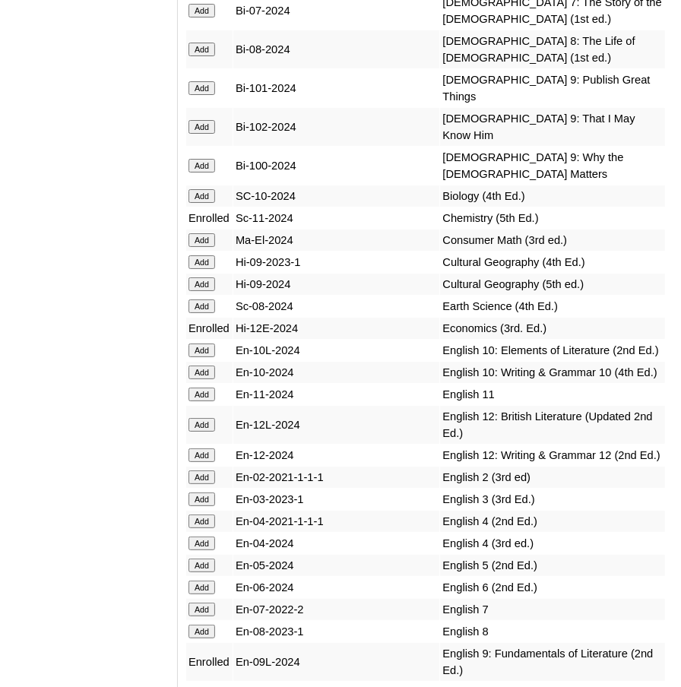
click at [205, 95] on input "Add" at bounding box center [202, 88] width 27 height 14
click at [206, 134] on input "Add" at bounding box center [202, 127] width 27 height 14
click at [208, 173] on input "Add" at bounding box center [202, 166] width 27 height 14
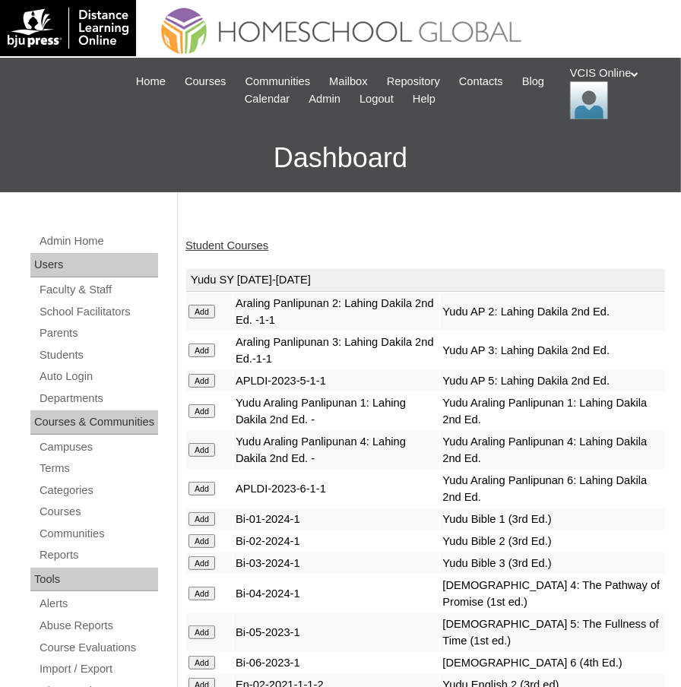
click at [237, 239] on link "Student Courses" at bounding box center [227, 245] width 83 height 12
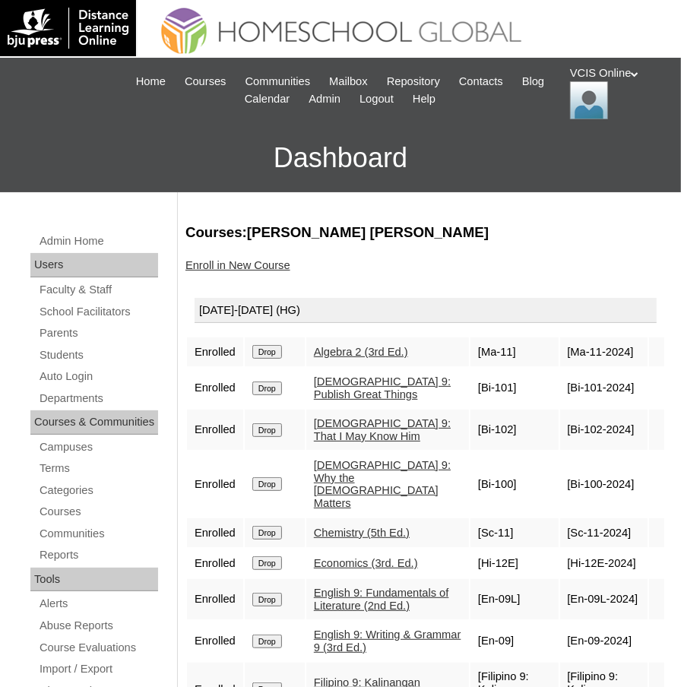
click at [633, 71] on div "VCIS Online My Profile My Settings Logout" at bounding box center [618, 92] width 96 height 54
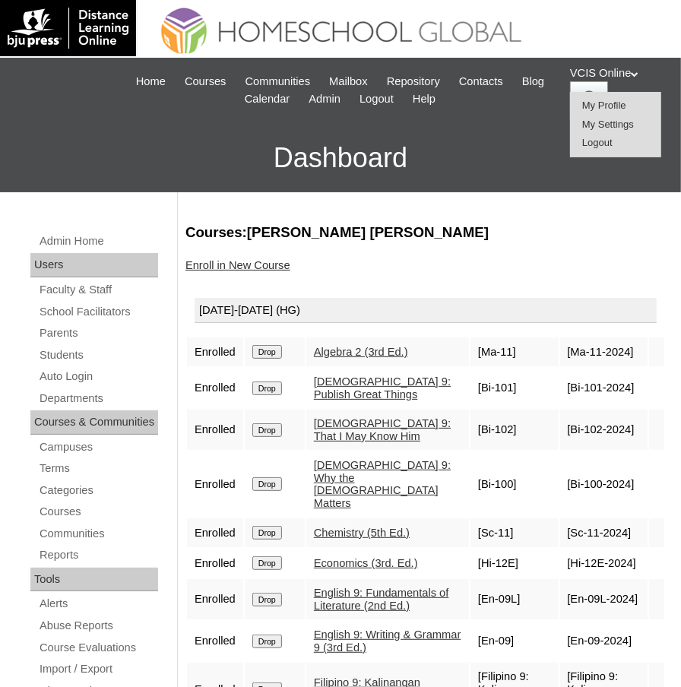
click at [608, 148] on span "Logout" at bounding box center [597, 142] width 30 height 11
